Goal: Transaction & Acquisition: Purchase product/service

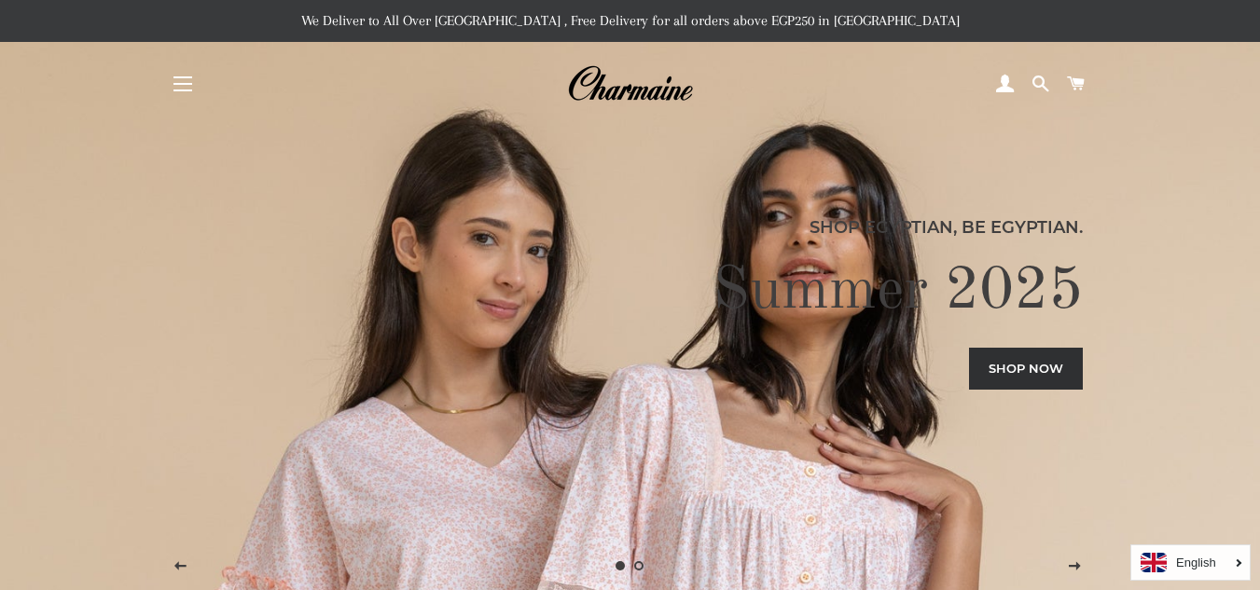
click at [182, 86] on button "Site navigation" at bounding box center [182, 84] width 47 height 47
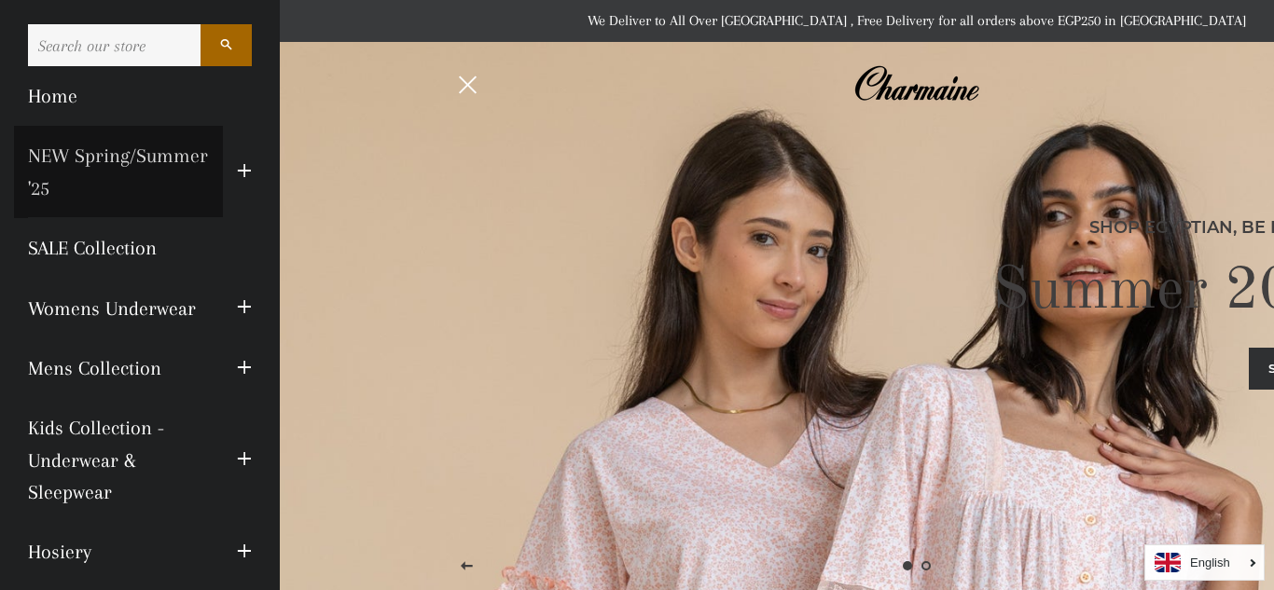
click at [182, 188] on link "NEW Spring/Summer '25" at bounding box center [118, 172] width 209 height 92
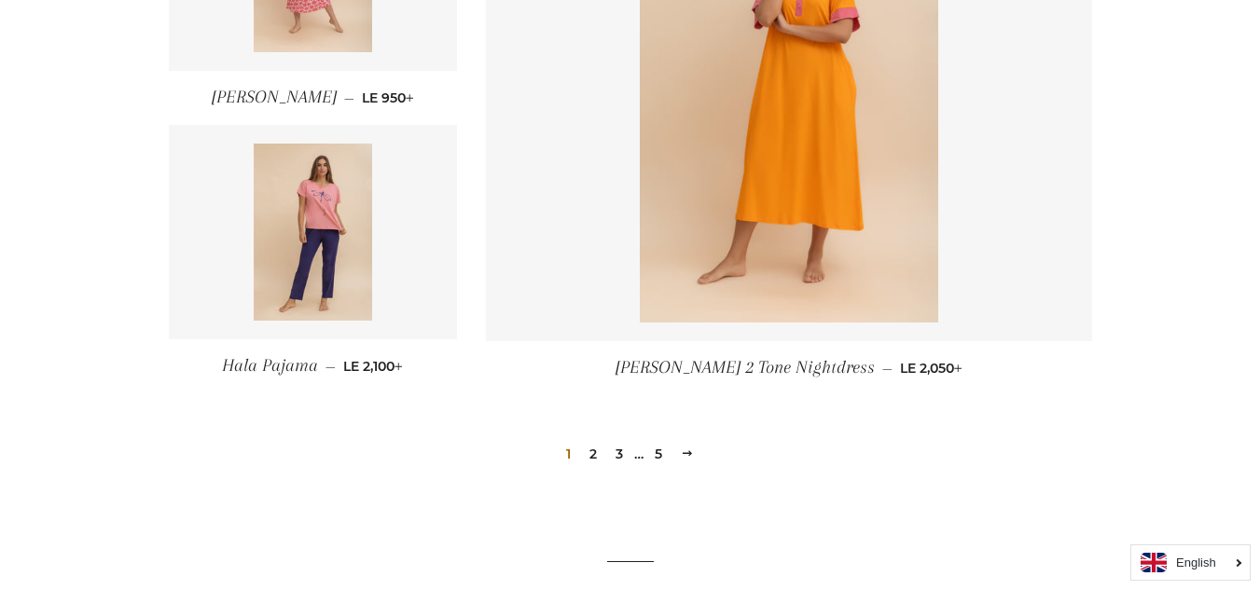
scroll to position [2685, 0]
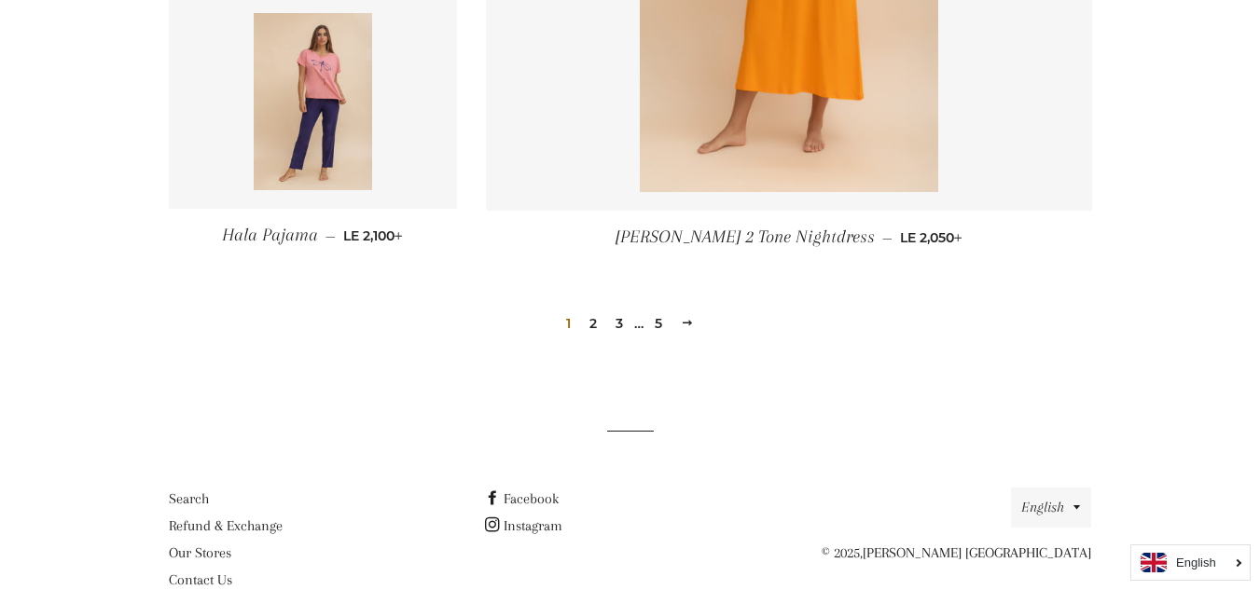
click at [591, 317] on link "2" at bounding box center [593, 324] width 22 height 28
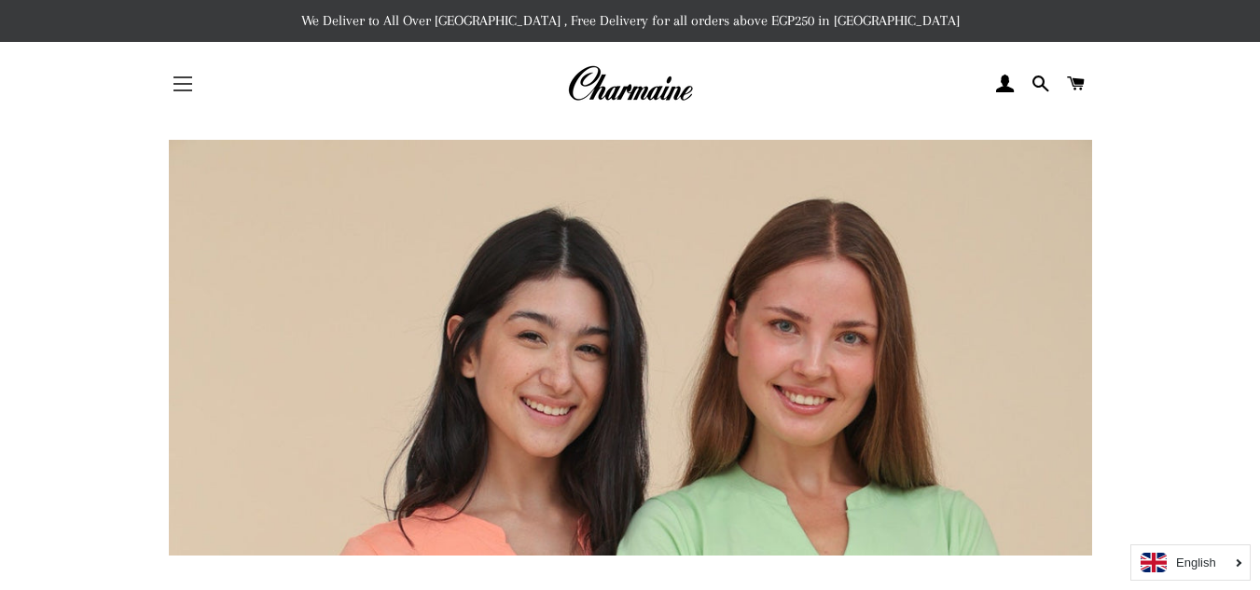
click at [177, 87] on button "Site navigation" at bounding box center [182, 84] width 47 height 47
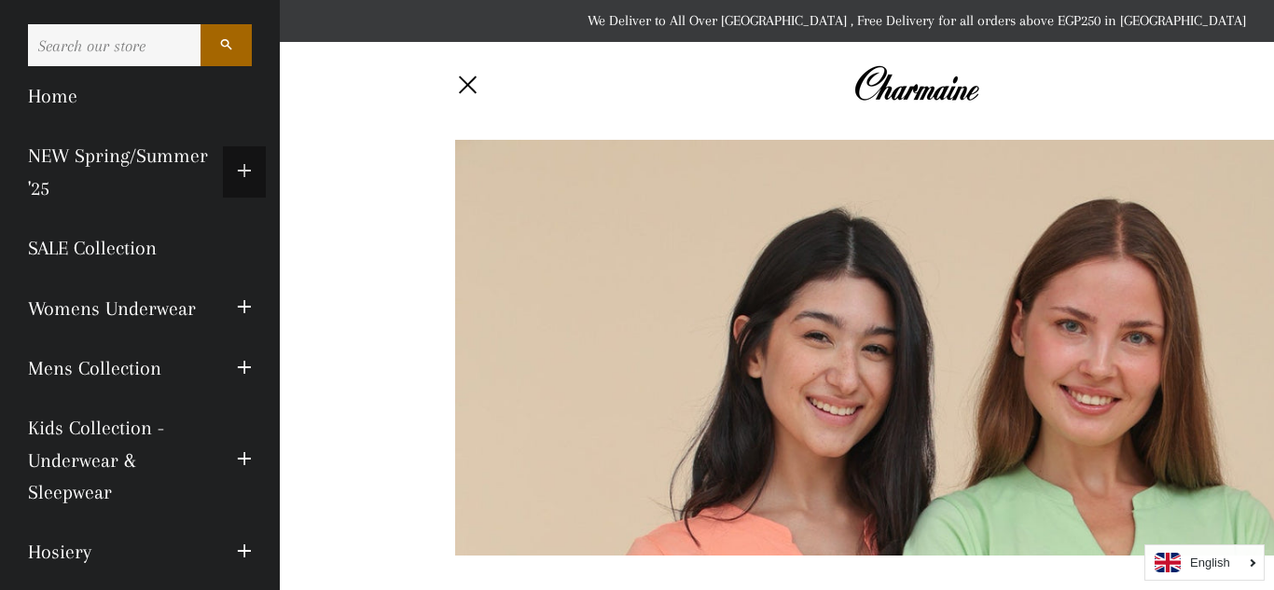
click at [237, 170] on span "button" at bounding box center [244, 171] width 15 height 23
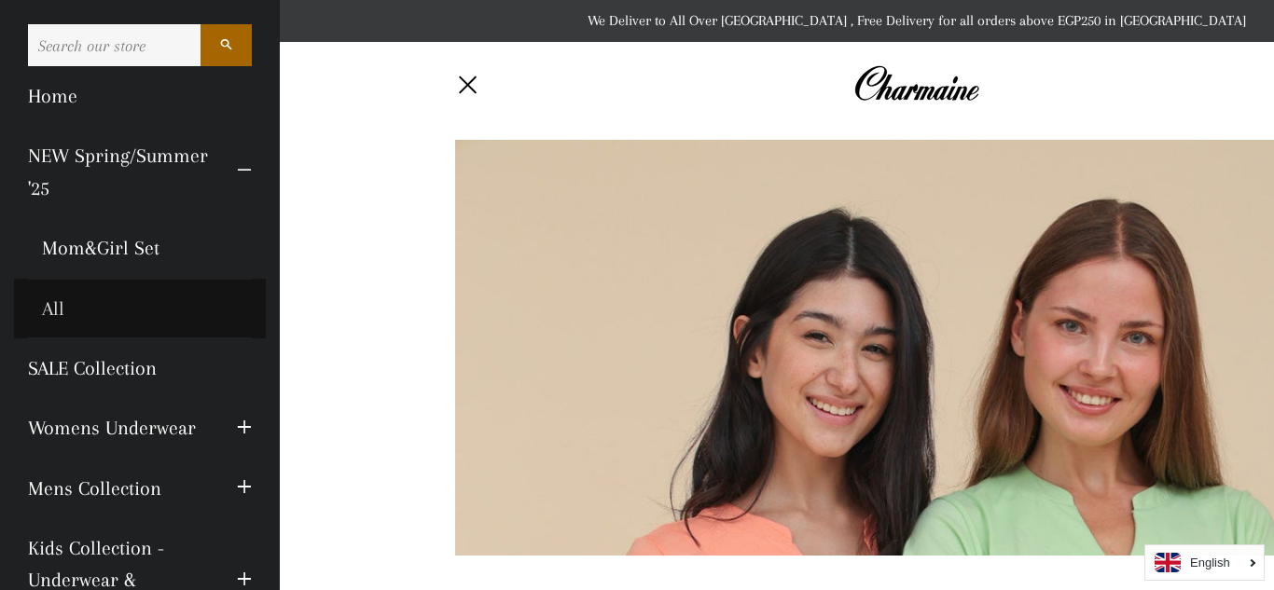
click at [61, 301] on link "All" at bounding box center [140, 309] width 252 height 60
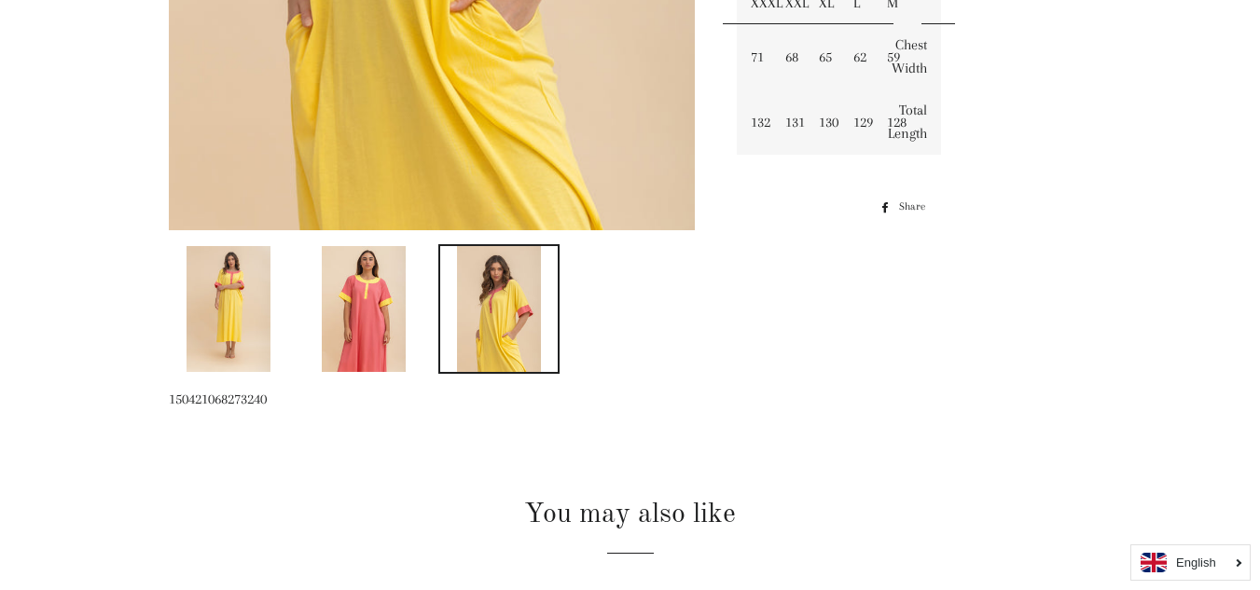
scroll to position [739, 0]
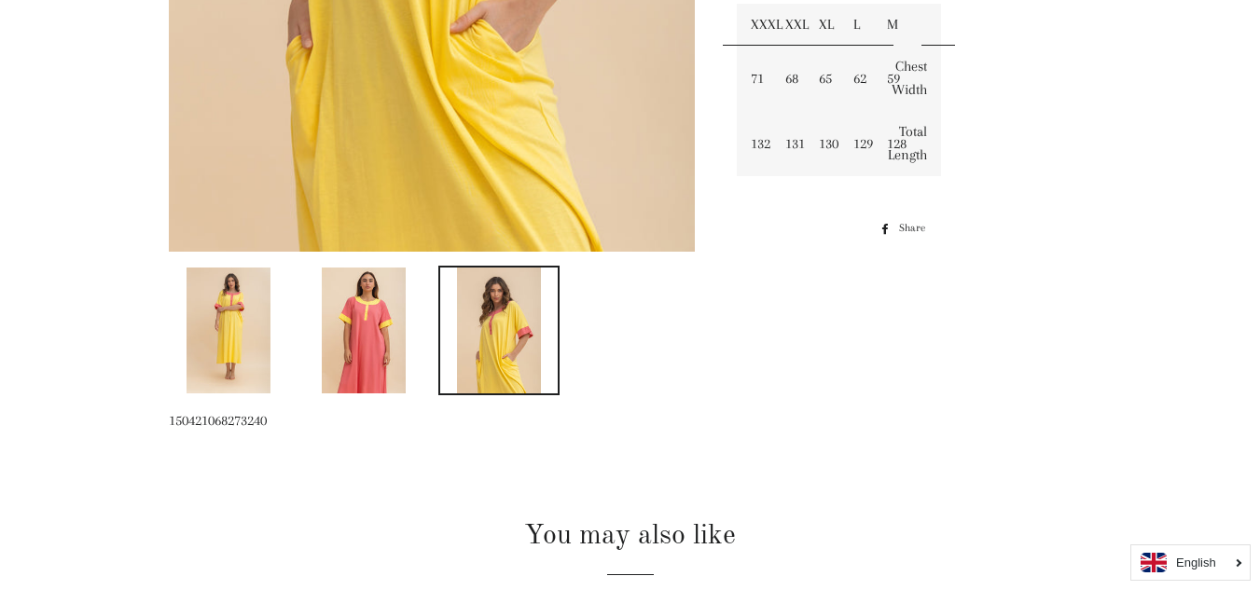
click at [530, 297] on img at bounding box center [499, 331] width 84 height 126
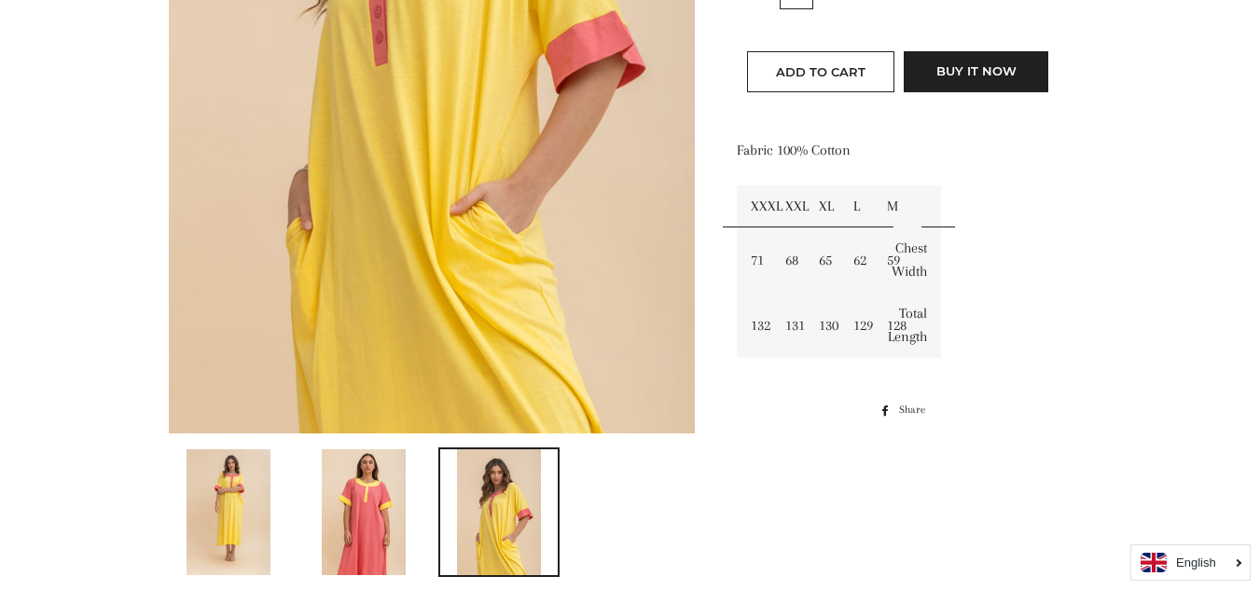
scroll to position [478, 0]
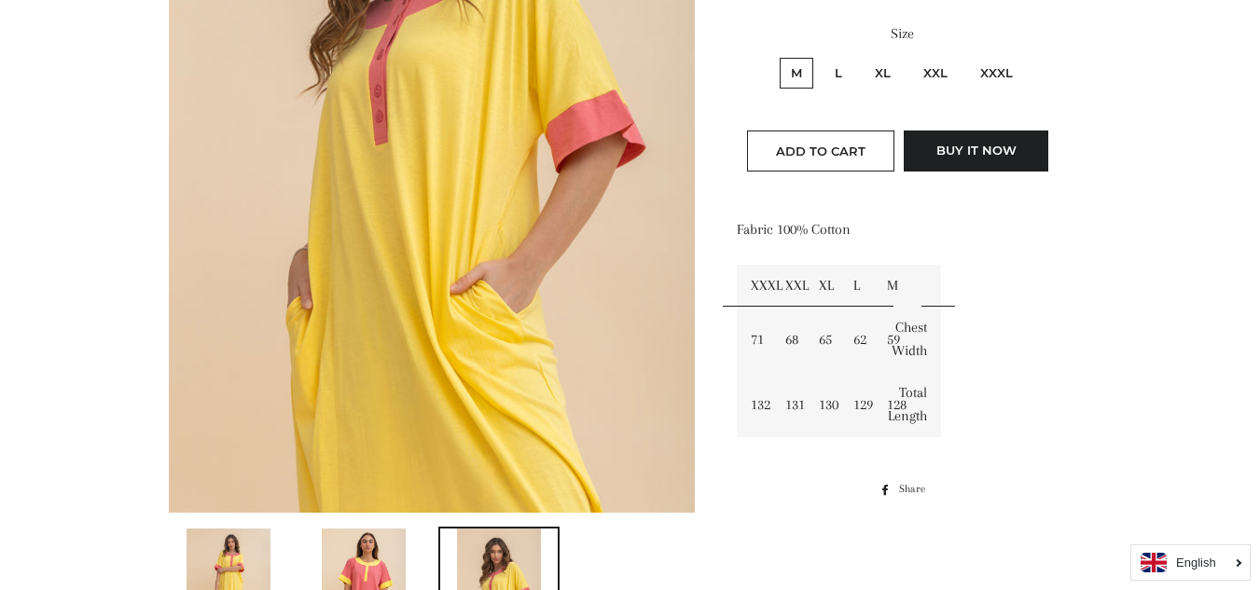
click at [339, 578] on img at bounding box center [364, 592] width 84 height 126
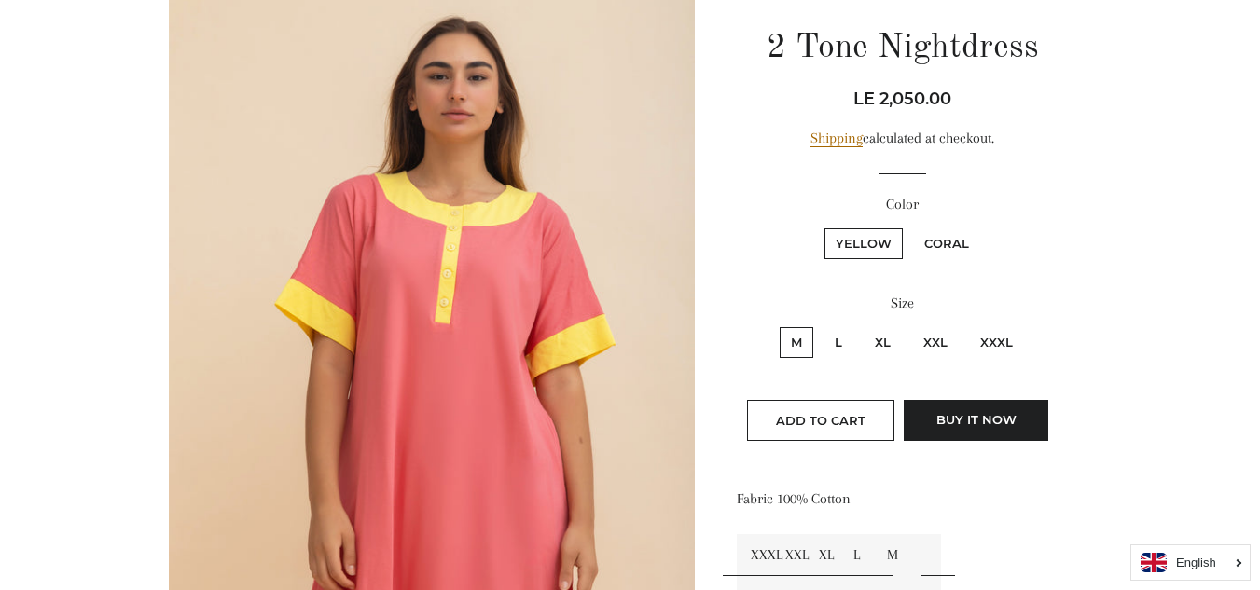
scroll to position [224, 0]
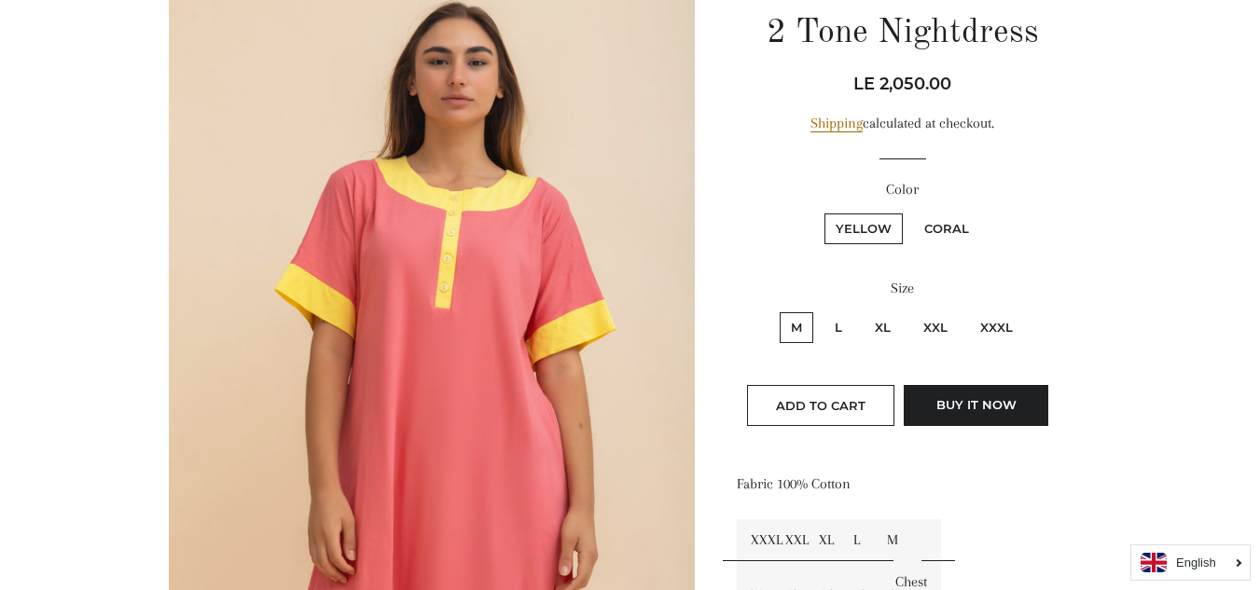
click at [918, 330] on label "XXL" at bounding box center [935, 327] width 47 height 31
click at [910, 310] on input "XXL" at bounding box center [909, 310] width 1 height 1
radio input "true"
click at [857, 401] on span "Add to Cart" at bounding box center [821, 405] width 90 height 15
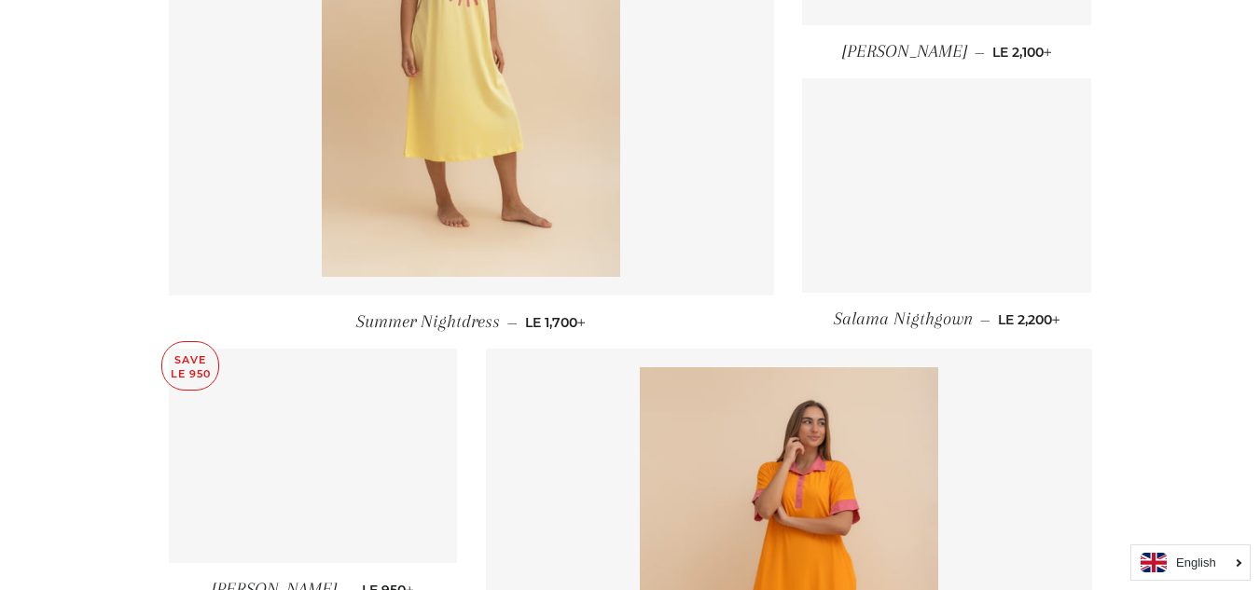
scroll to position [2578, 0]
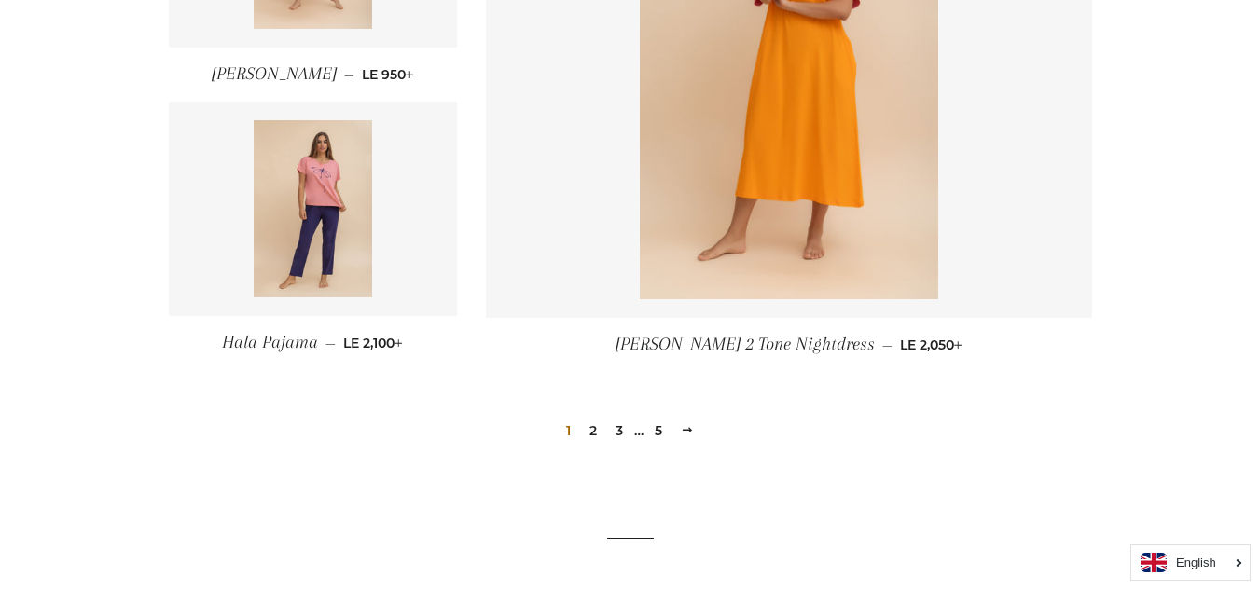
click at [620, 420] on link "3" at bounding box center [619, 431] width 22 height 28
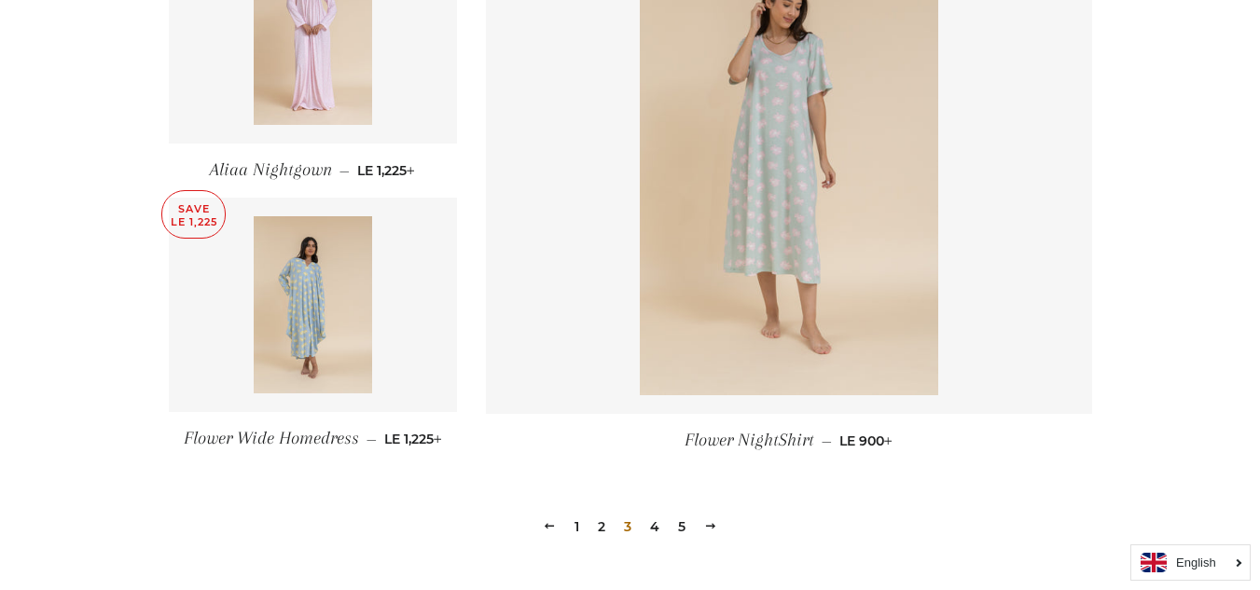
scroll to position [2578, 0]
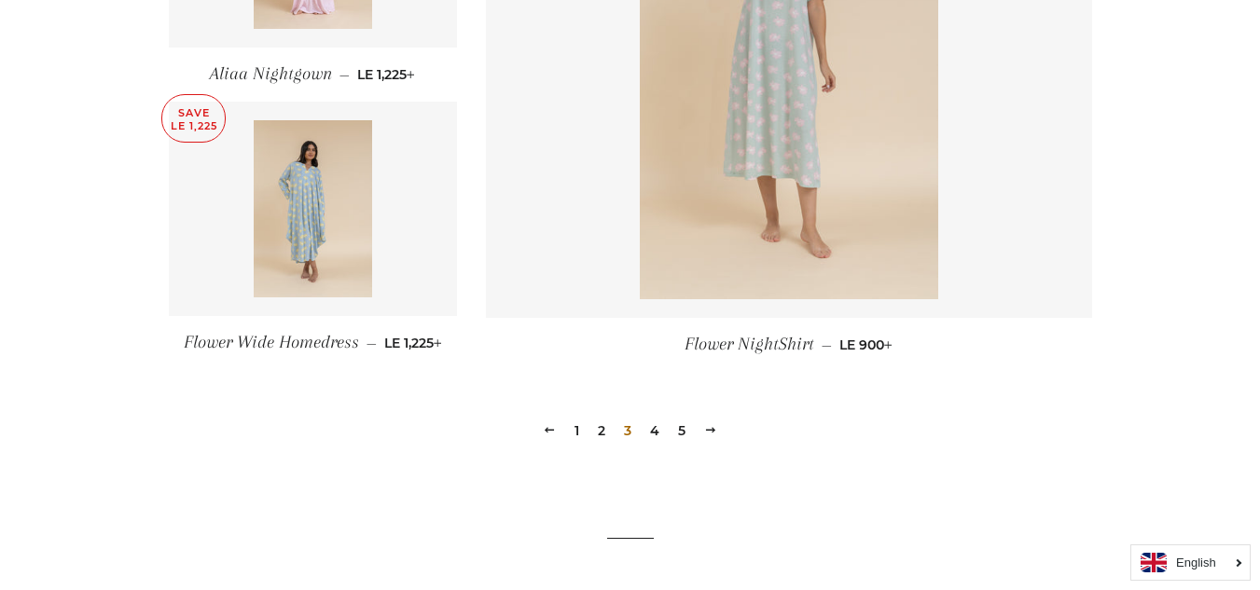
click at [651, 431] on link "4" at bounding box center [654, 431] width 24 height 28
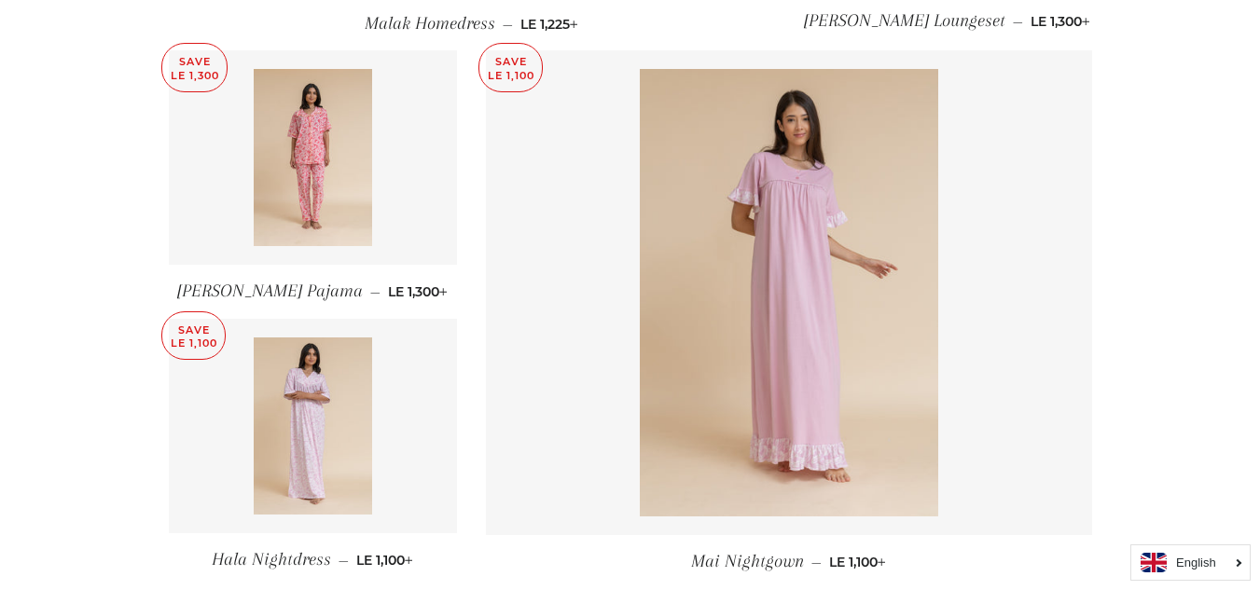
scroll to position [2729, 0]
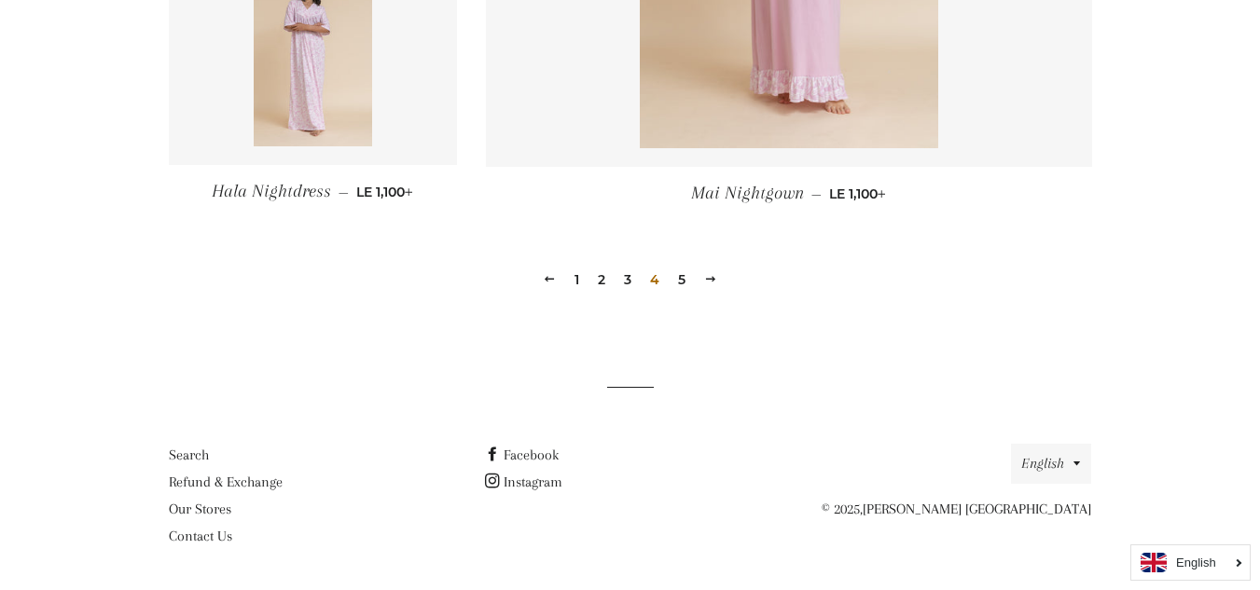
click at [681, 278] on link "5" at bounding box center [681, 280] width 22 height 28
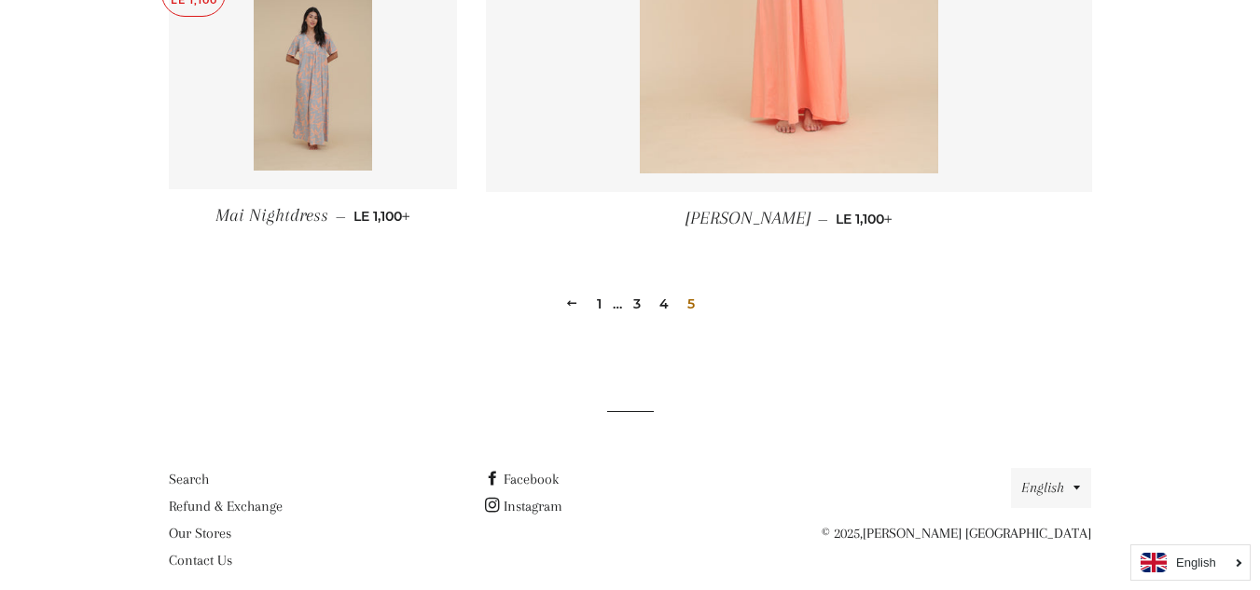
scroll to position [1652, 0]
